Goal: Transaction & Acquisition: Obtain resource

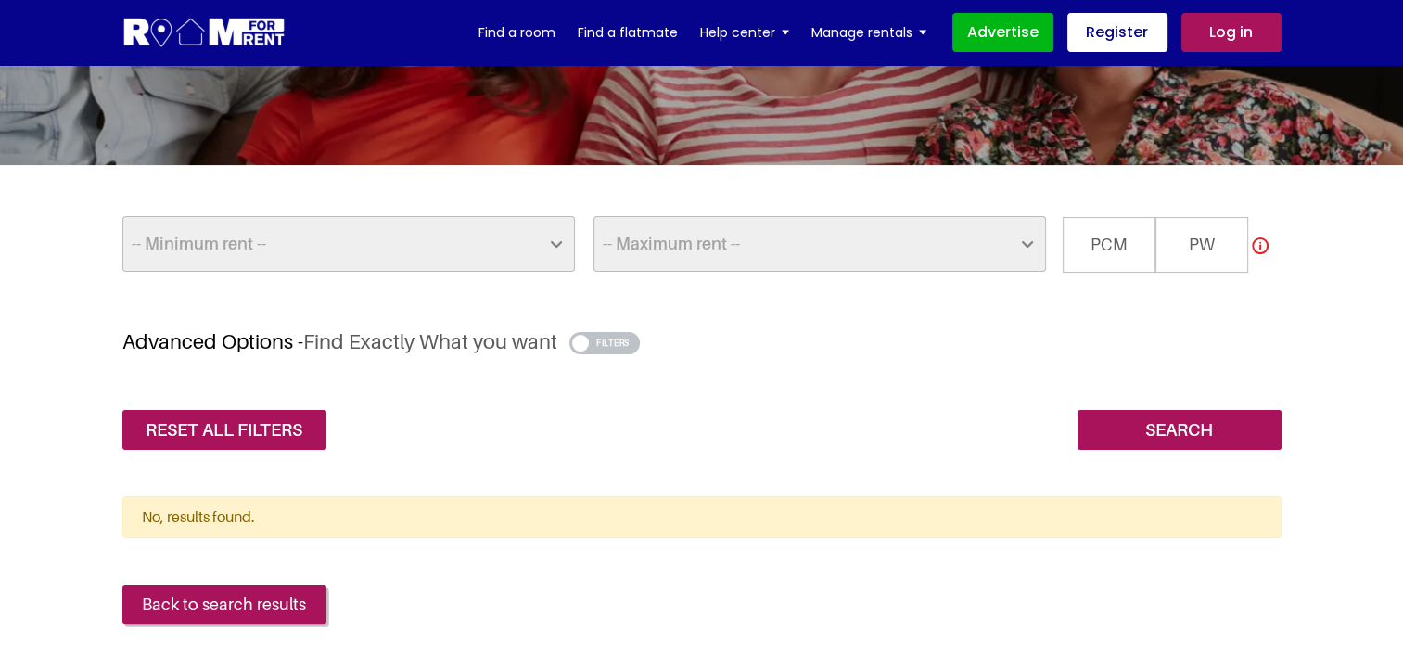
scroll to position [278, 0]
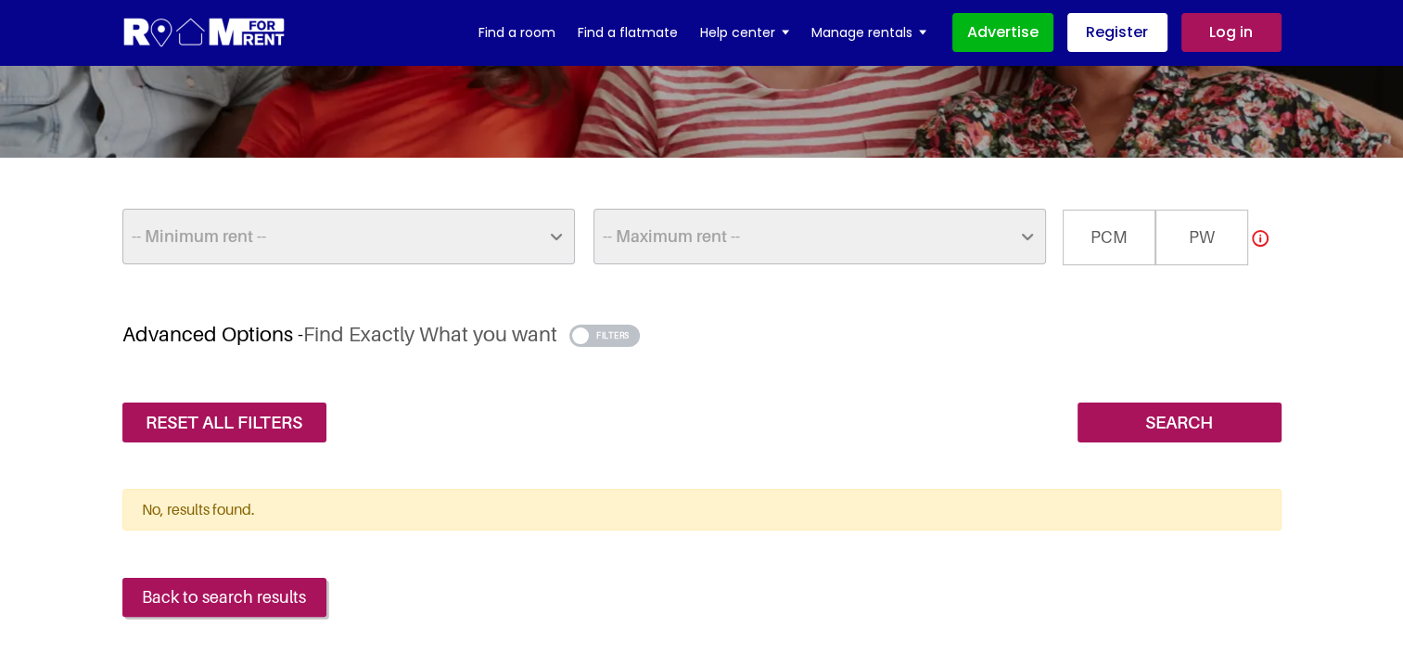
click at [437, 234] on select "-- Minimum rent -- £25 £50 £75 £100 £125 £150 £175 £200 £225 £250 £275 £300 £32…" at bounding box center [348, 237] width 453 height 56
select select "500"
click at [122, 209] on select "-- Minimum rent -- £25 £50 £75 £100 £125 £150 £175 £200 £225 £250 £275 £300 £32…" at bounding box center [348, 237] width 453 height 56
click at [824, 236] on select "-- Maximum rent -- £50 £75 £100 £125 £150 £175 £200 £225 £250 £275 £300 £325 £3…" at bounding box center [819, 237] width 453 height 56
select select "600"
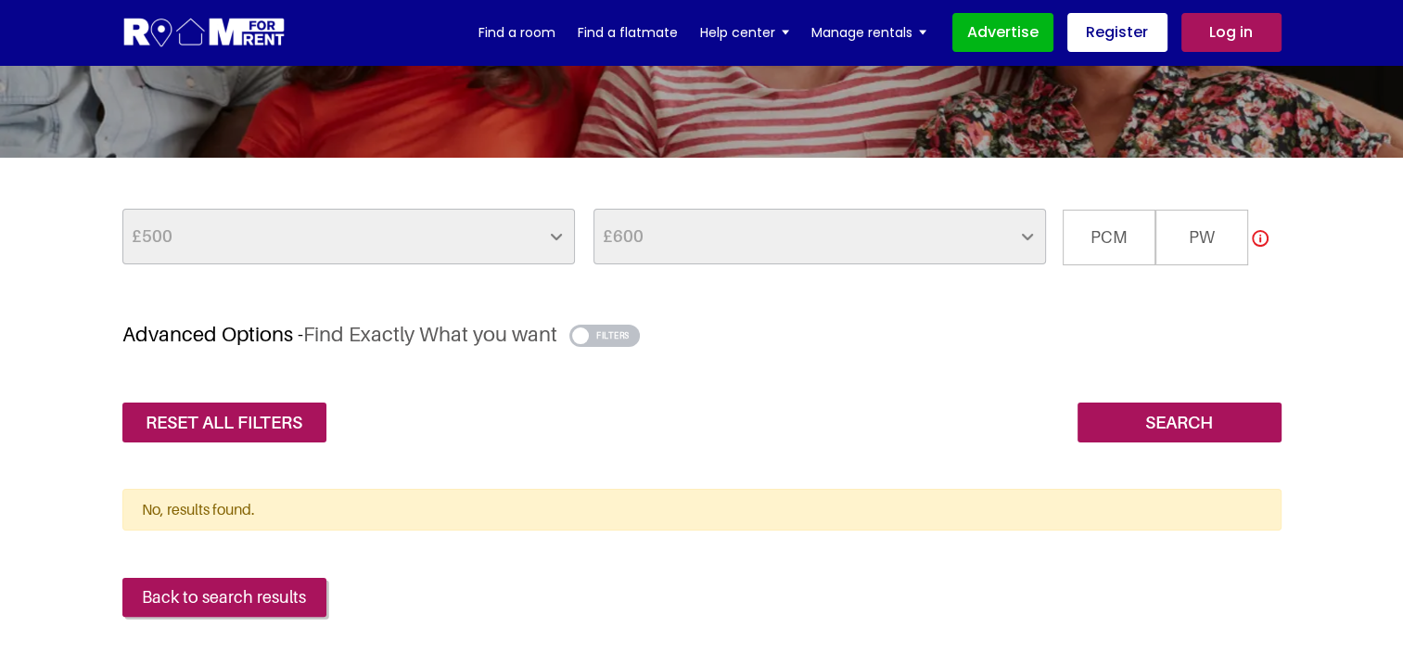
click at [593, 209] on select "-- Maximum rent -- £50 £75 £100 £125 £150 £175 £200 £225 £250 £275 £300 £325 £3…" at bounding box center [819, 237] width 453 height 56
click at [1103, 236] on span "PCM" at bounding box center [1109, 238] width 93 height 56
click at [0, 0] on input "PCM" at bounding box center [0, 0] width 0 height 0
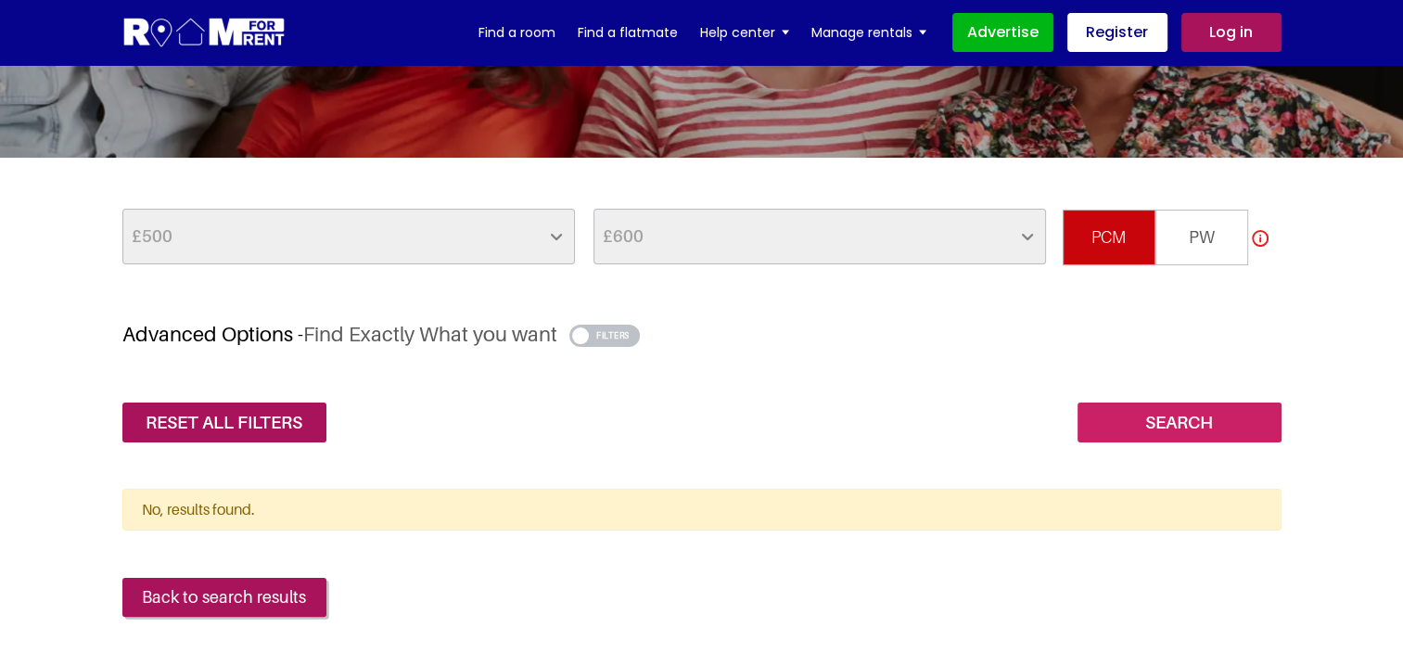
scroll to position [464, 0]
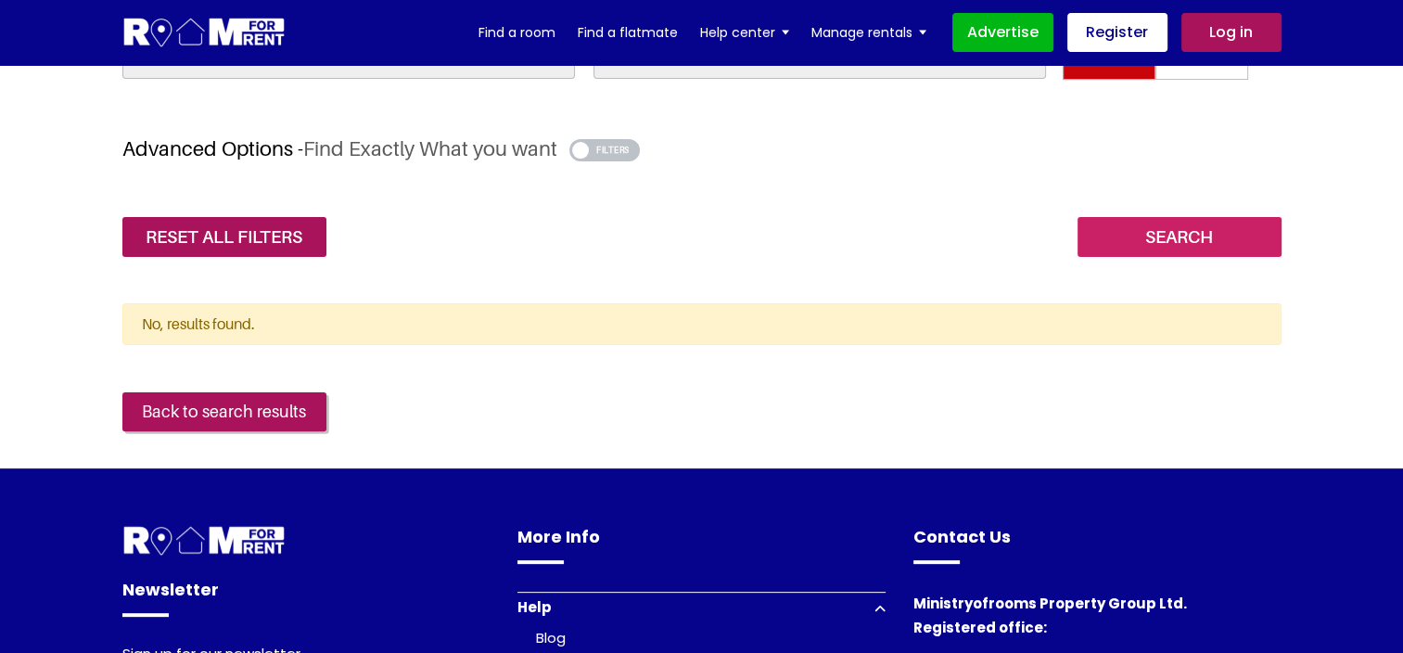
click at [1249, 235] on input "Search" at bounding box center [1180, 237] width 204 height 40
